Goal: Find contact information: Find contact information

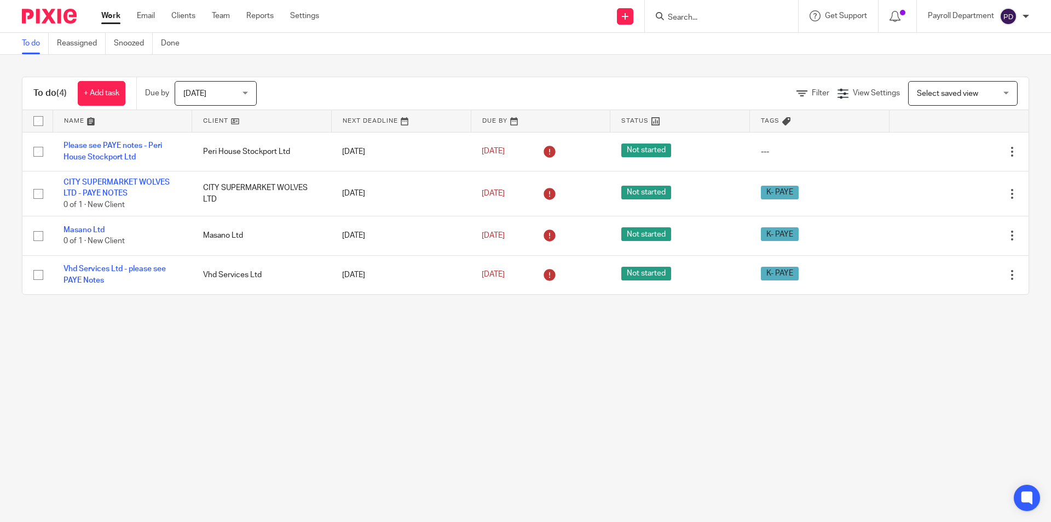
click at [696, 19] on input "Search" at bounding box center [716, 18] width 99 height 10
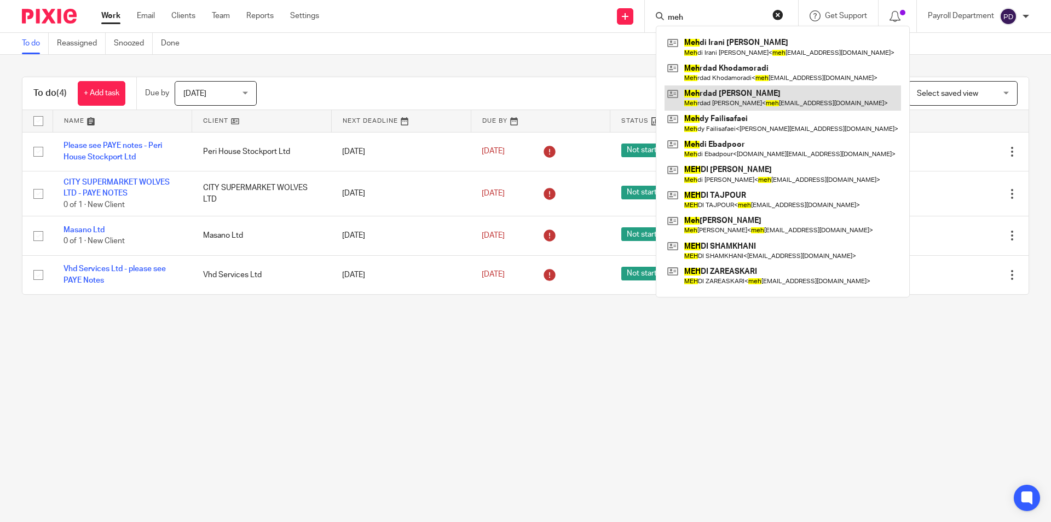
type input "meh"
click at [769, 101] on link at bounding box center [782, 97] width 236 height 25
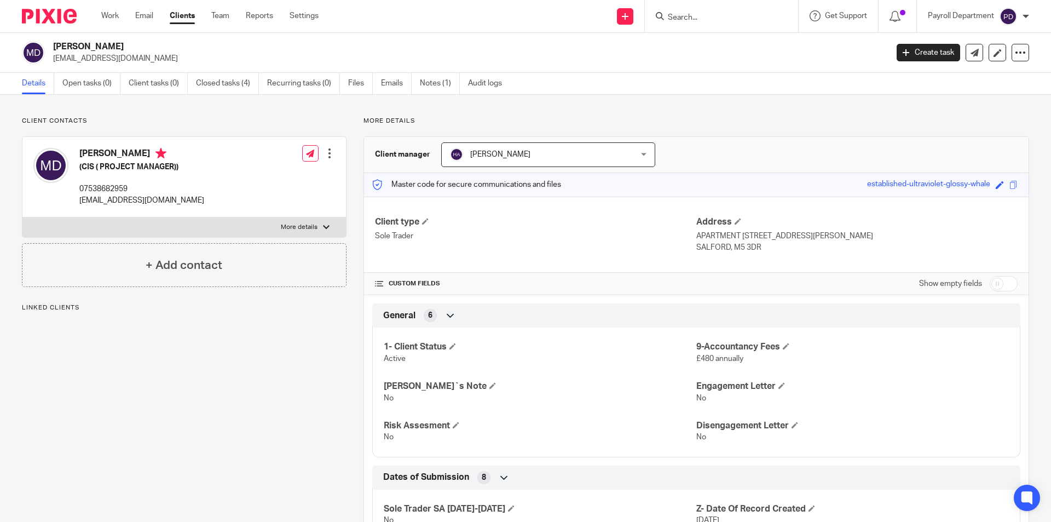
scroll to position [167, 0]
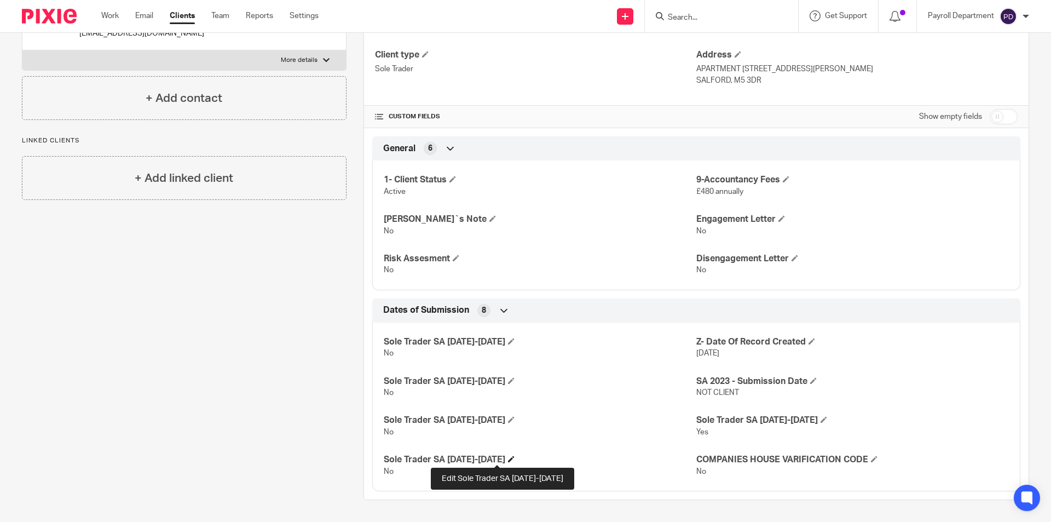
click at [508, 460] on span at bounding box center [511, 458] width 7 height 7
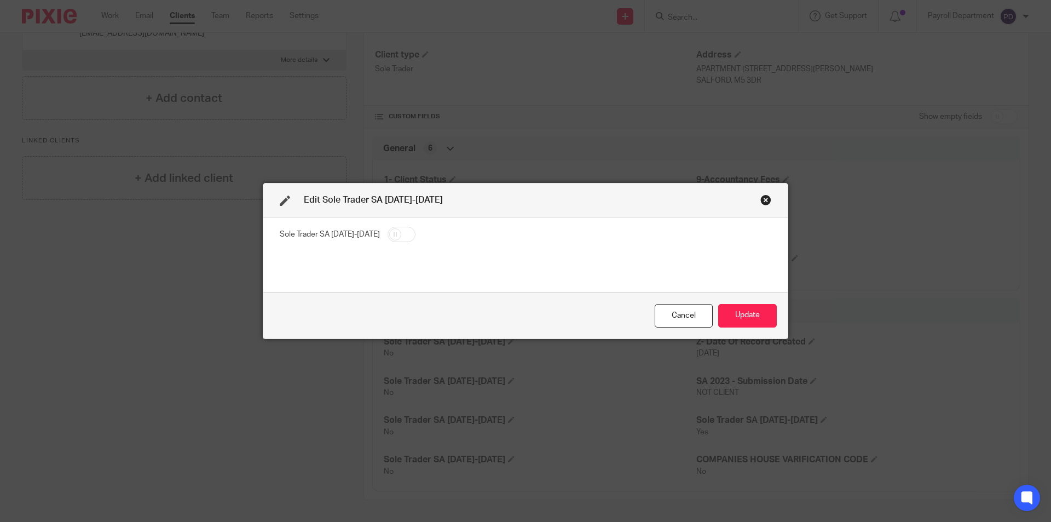
click at [387, 234] on input "checkbox" at bounding box center [401, 234] width 28 height 15
checkbox input "true"
click at [751, 320] on button "Update" at bounding box center [747, 316] width 59 height 24
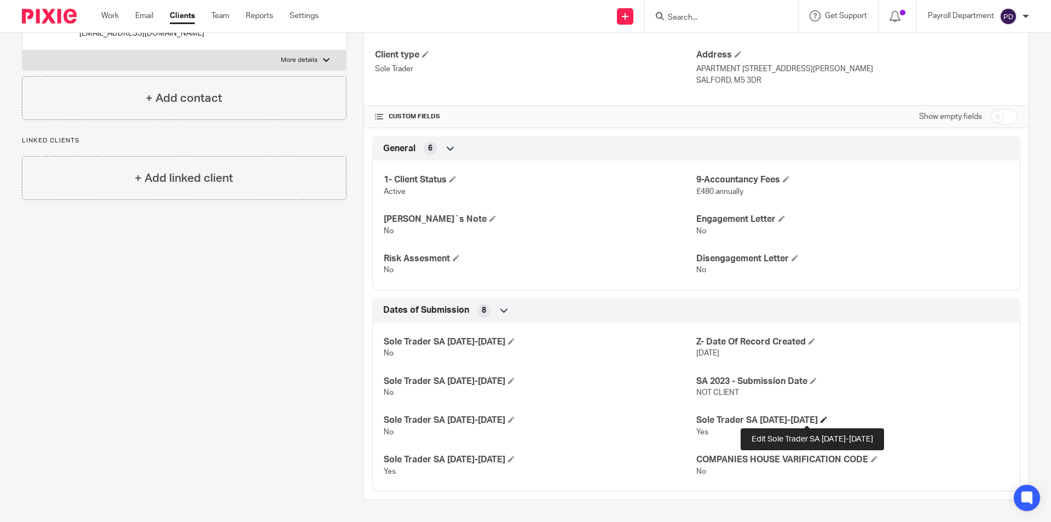
click at [820, 418] on span at bounding box center [823, 419] width 7 height 7
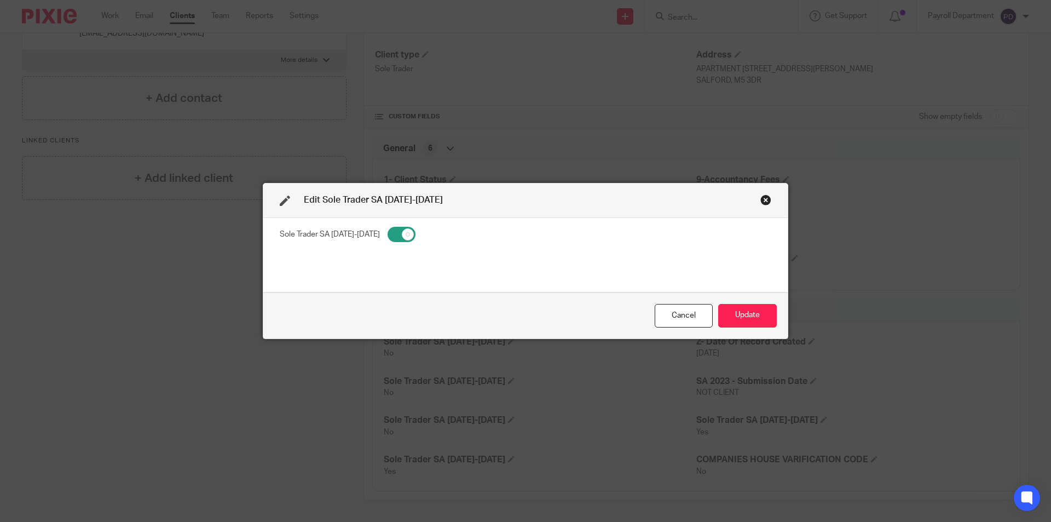
click at [387, 238] on input "checkbox" at bounding box center [401, 234] width 28 height 15
checkbox input "false"
click at [768, 327] on button "Update" at bounding box center [747, 316] width 59 height 24
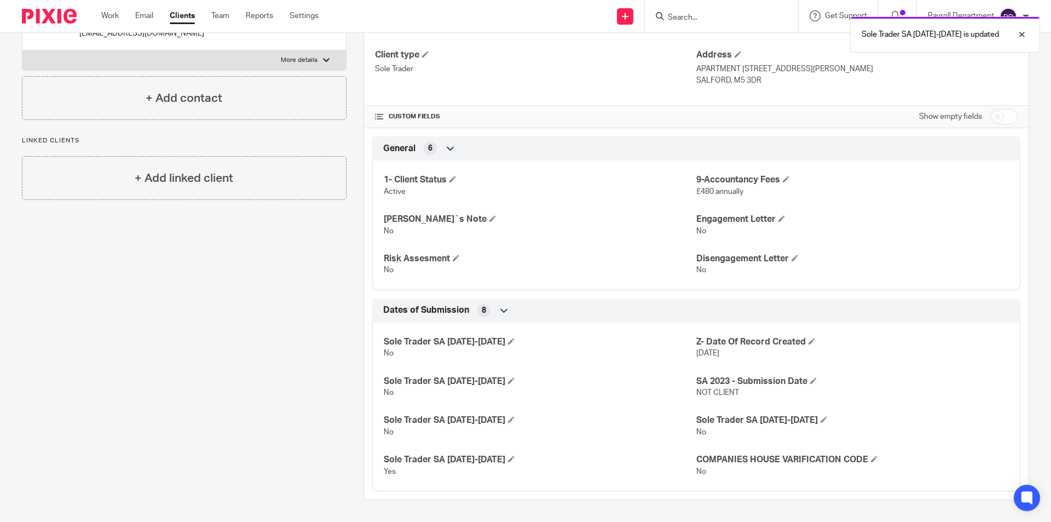
click at [733, 322] on div "Sole Trader SA 2021-2022 No Z- Date Of Record Created 16 Aug 2023 Sole Trader S…" at bounding box center [696, 402] width 648 height 177
click at [696, 19] on input "Search" at bounding box center [716, 18] width 99 height 10
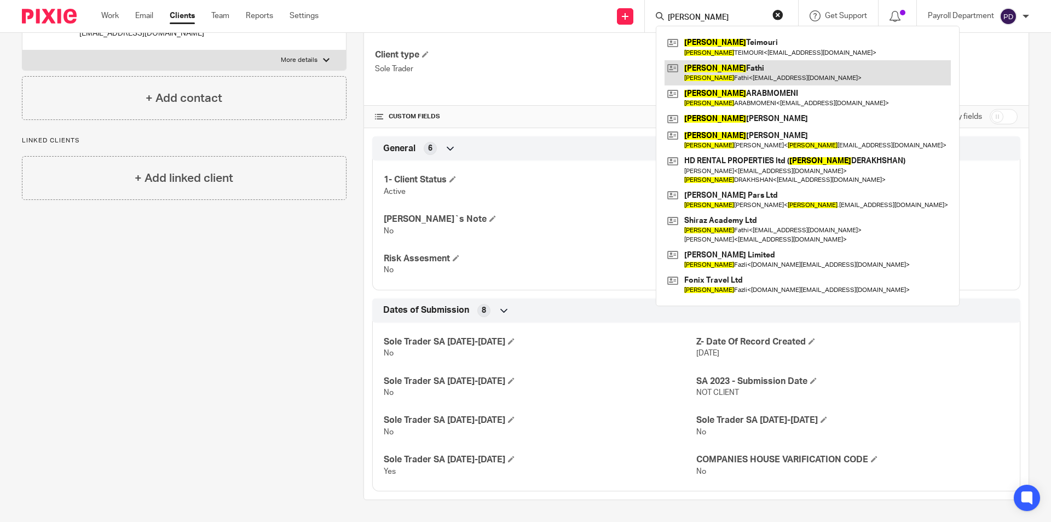
type input "hamid"
click at [721, 74] on link at bounding box center [807, 72] width 286 height 25
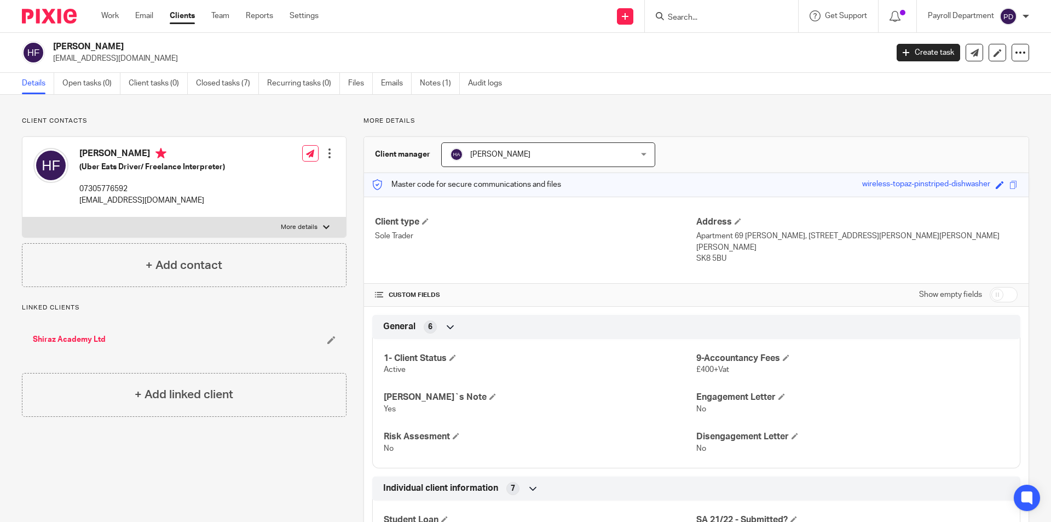
click at [383, 39] on div "[PERSON_NAME] [EMAIL_ADDRESS][DOMAIN_NAME] Create task Update from Companies Ho…" at bounding box center [525, 53] width 1051 height 40
click at [175, 499] on div "Client contacts [PERSON_NAME] (Uber Eats Driver/ Freelance Interpreter) 0730577…" at bounding box center [175, 498] width 341 height 762
click at [213, 421] on div "Client contacts Hamid Fathi (Uber Eats Driver/ Freelance Interpreter) 073057765…" at bounding box center [175, 498] width 341 height 762
click at [429, 77] on link "Notes (1)" at bounding box center [440, 83] width 40 height 21
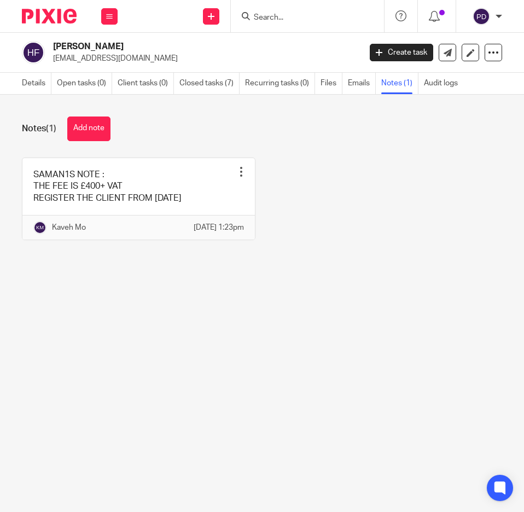
click at [299, 20] on input "Search" at bounding box center [302, 18] width 99 height 10
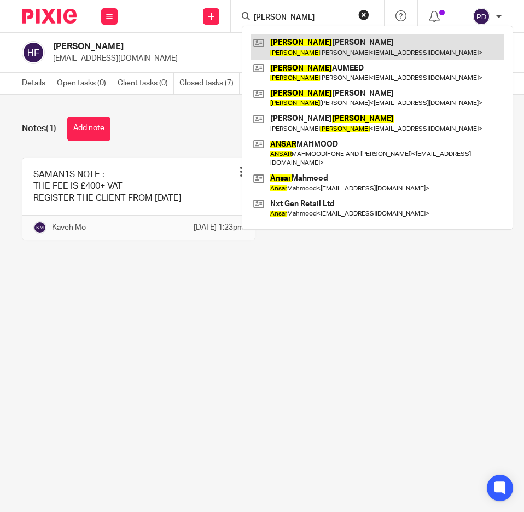
type input "anwar"
click at [298, 38] on link at bounding box center [378, 46] width 254 height 25
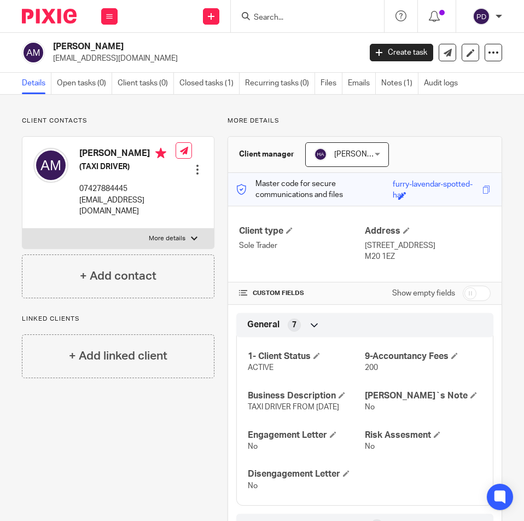
click at [100, 158] on h4 "[PERSON_NAME]" at bounding box center [127, 155] width 96 height 14
click at [88, 204] on p "[EMAIL_ADDRESS][DOMAIN_NAME]" at bounding box center [127, 206] width 96 height 22
click at [282, 21] on input "Search" at bounding box center [302, 18] width 99 height 10
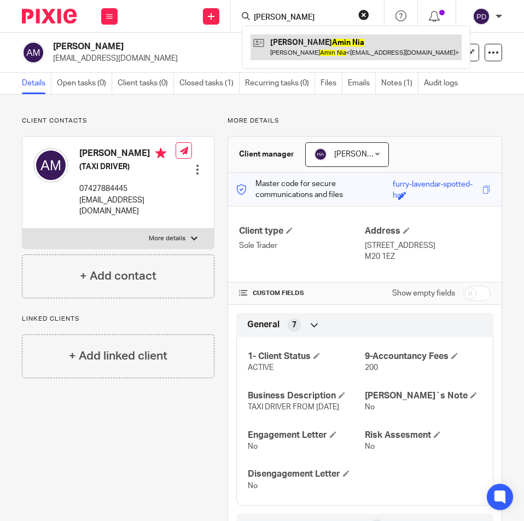
type input "amin nia"
click at [306, 42] on link at bounding box center [356, 46] width 211 height 25
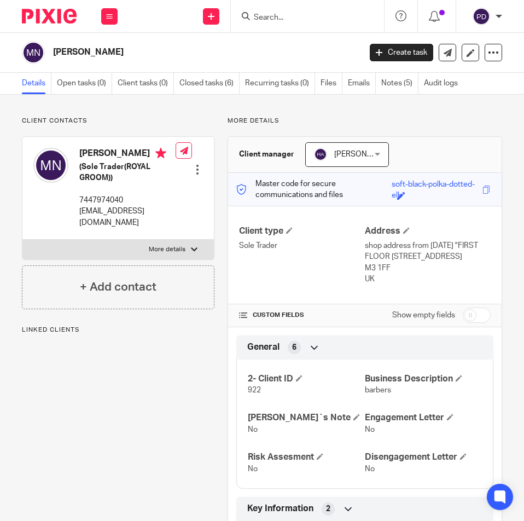
click at [143, 53] on h2 "Mohamad Amin Nia" at bounding box center [173, 52] width 240 height 11
click at [134, 255] on label "More details" at bounding box center [118, 250] width 192 height 20
click at [22, 240] on input "More details" at bounding box center [22, 239] width 1 height 1
checkbox input "true"
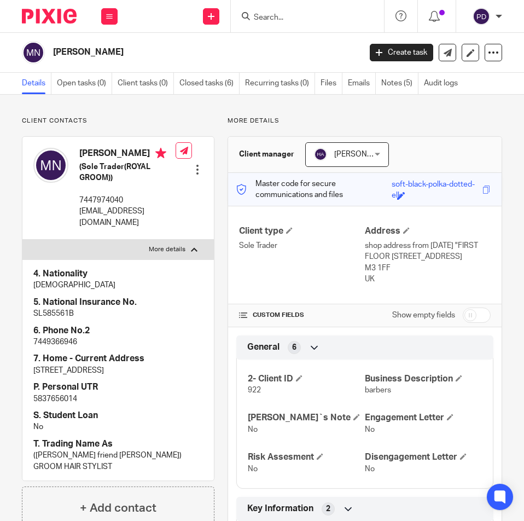
drag, startPoint x: 79, startPoint y: 219, endPoint x: 165, endPoint y: 238, distance: 87.9
click at [165, 228] on p "shervin_music1986@yahoo.co.uk" at bounding box center [127, 217] width 96 height 22
copy p "shervin_music1986@yahoo.co.uk"
click at [275, 26] on div at bounding box center [307, 16] width 153 height 32
click at [277, 19] on input "Search" at bounding box center [302, 18] width 99 height 10
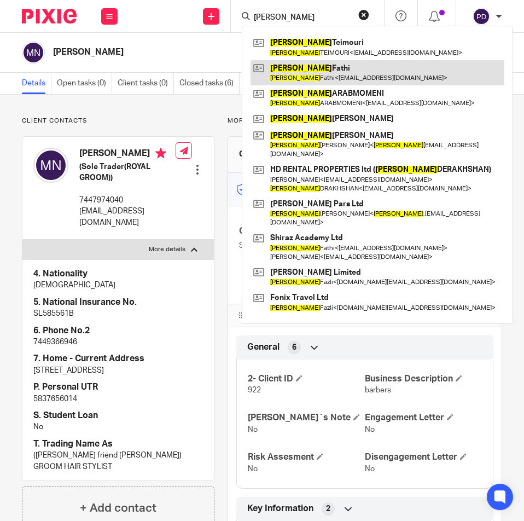
type input "hamid"
click at [299, 64] on link at bounding box center [378, 72] width 254 height 25
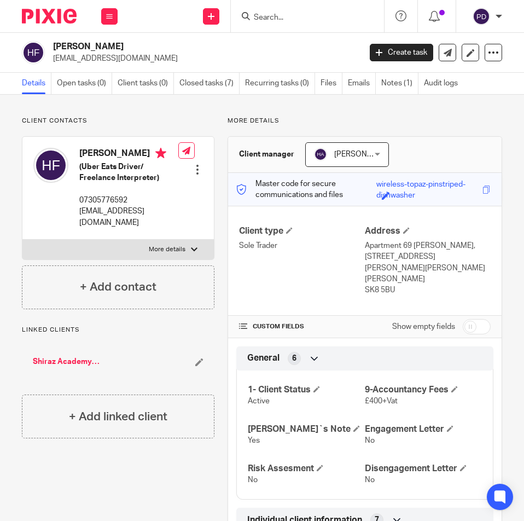
click at [131, 251] on label "More details" at bounding box center [118, 250] width 192 height 20
click at [22, 240] on input "More details" at bounding box center [22, 239] width 1 height 1
checkbox input "true"
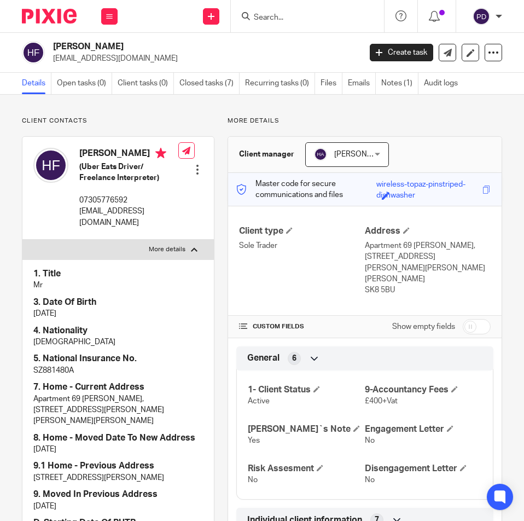
scroll to position [164, 0]
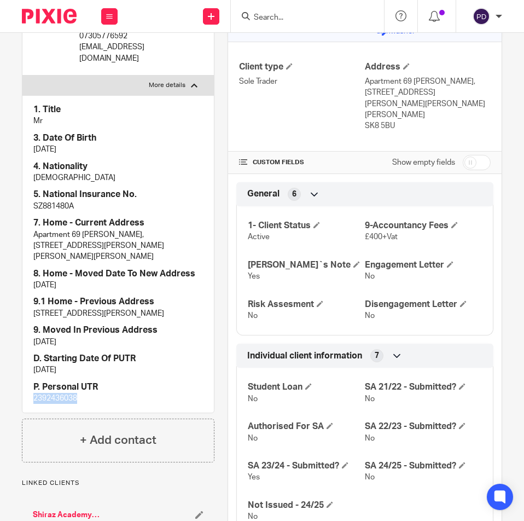
drag, startPoint x: 95, startPoint y: 389, endPoint x: -5, endPoint y: 384, distance: 100.2
click at [0, 384] on html "Work Email Clients Team Reports Settings Work Email Clients Team Reports Settin…" at bounding box center [262, 260] width 524 height 521
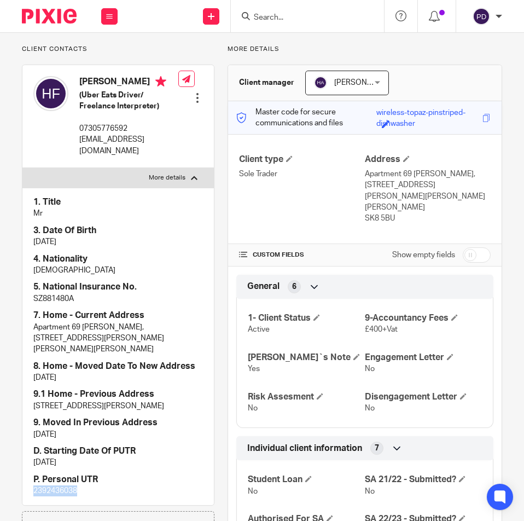
scroll to position [0, 0]
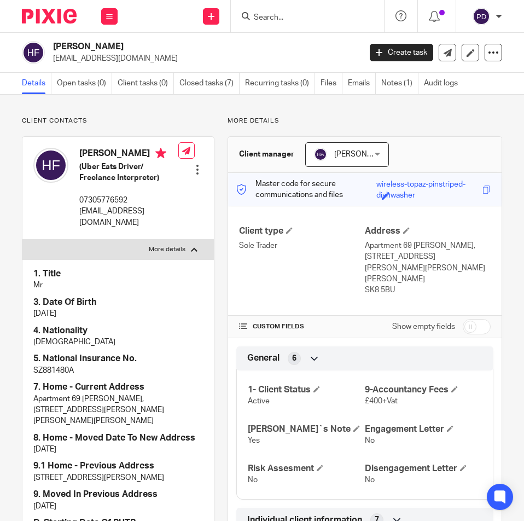
drag, startPoint x: 82, startPoint y: 150, endPoint x: 131, endPoint y: 156, distance: 49.6
click at [131, 156] on h4 "Hamid Fathi" at bounding box center [128, 155] width 99 height 14
copy h4 "Hamid Fathi"
drag, startPoint x: 53, startPoint y: 44, endPoint x: 120, endPoint y: 46, distance: 67.3
click at [120, 46] on h2 "Hamid Fathi" at bounding box center [173, 46] width 240 height 11
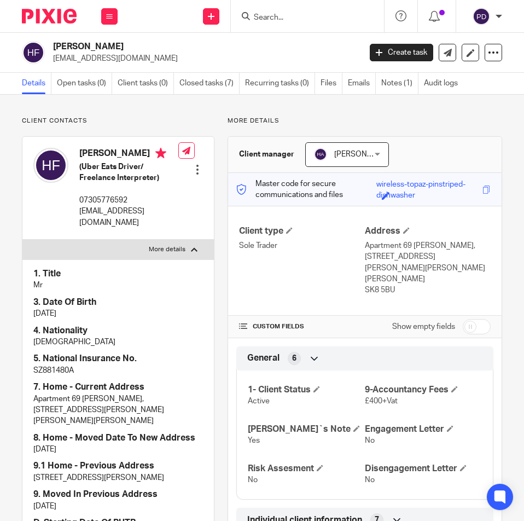
copy h2 "Hamid Fathi"
click at [101, 208] on p "hamidfathi30487@gmail.com" at bounding box center [128, 217] width 99 height 22
copy div "hamidfathi30487@gmail.com"
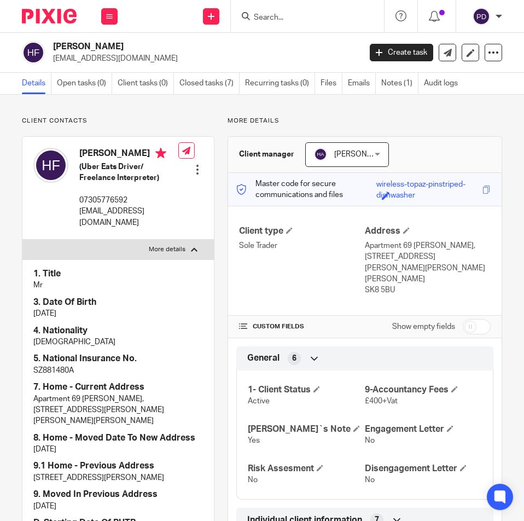
click at [231, 59] on p "hamidfathi30487@gmail.com" at bounding box center [203, 58] width 300 height 11
click at [310, 16] on input "Search" at bounding box center [302, 18] width 99 height 10
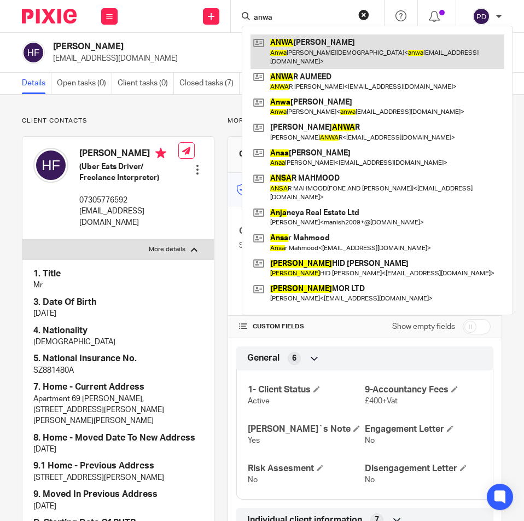
type input "anwa"
click at [317, 44] on link at bounding box center [378, 51] width 254 height 34
